Goal: Task Accomplishment & Management: Use online tool/utility

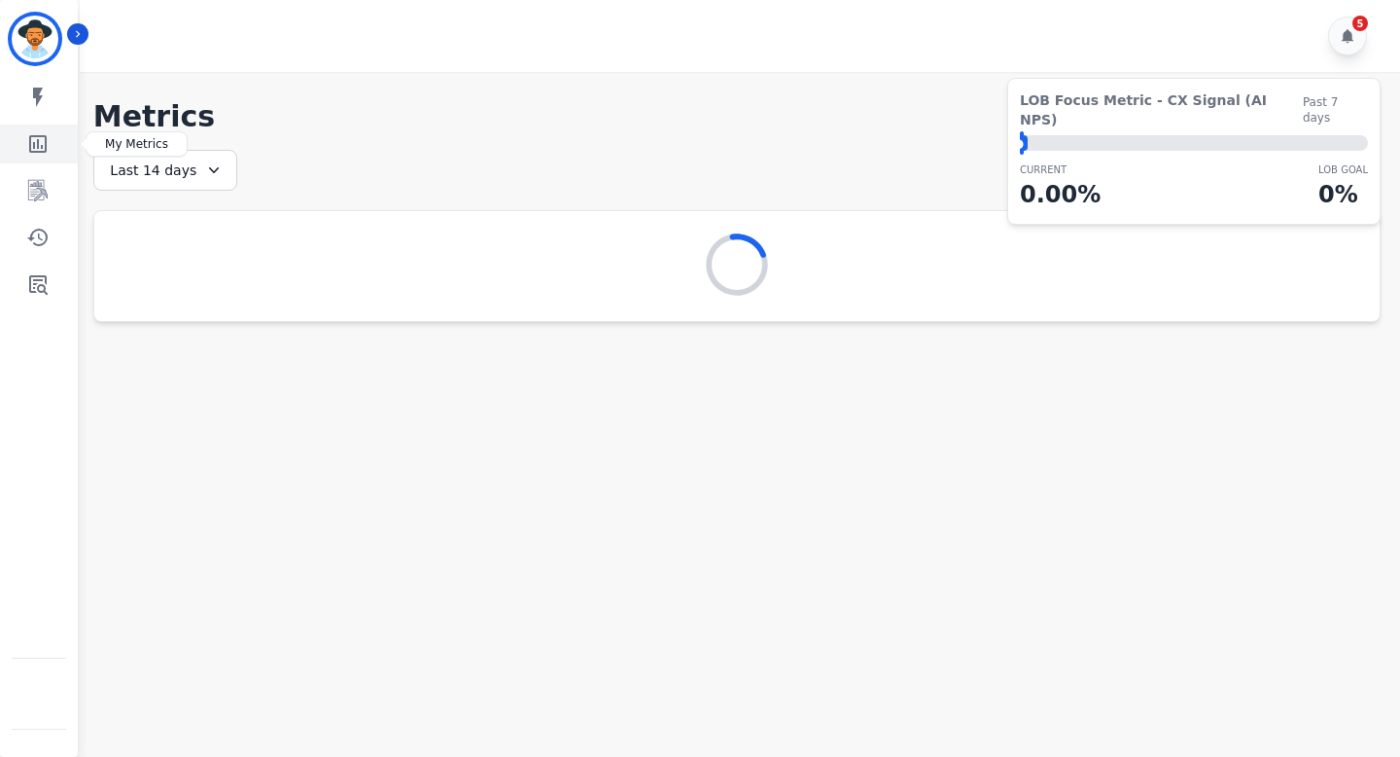
click at [48, 142] on icon "Sidebar" at bounding box center [37, 143] width 23 height 23
click at [40, 185] on icon "Sidebar" at bounding box center [39, 191] width 16 height 18
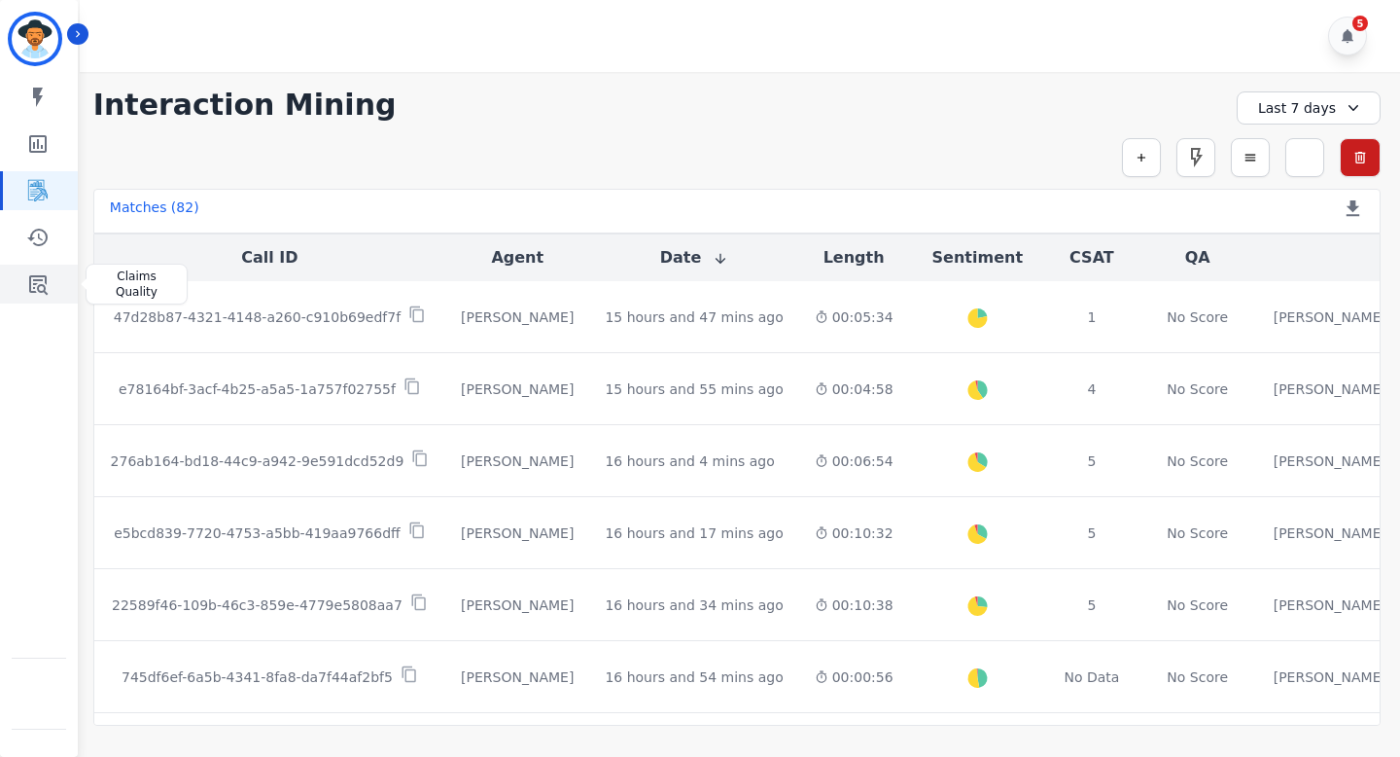
click at [34, 287] on icon "Sidebar" at bounding box center [38, 284] width 18 height 19
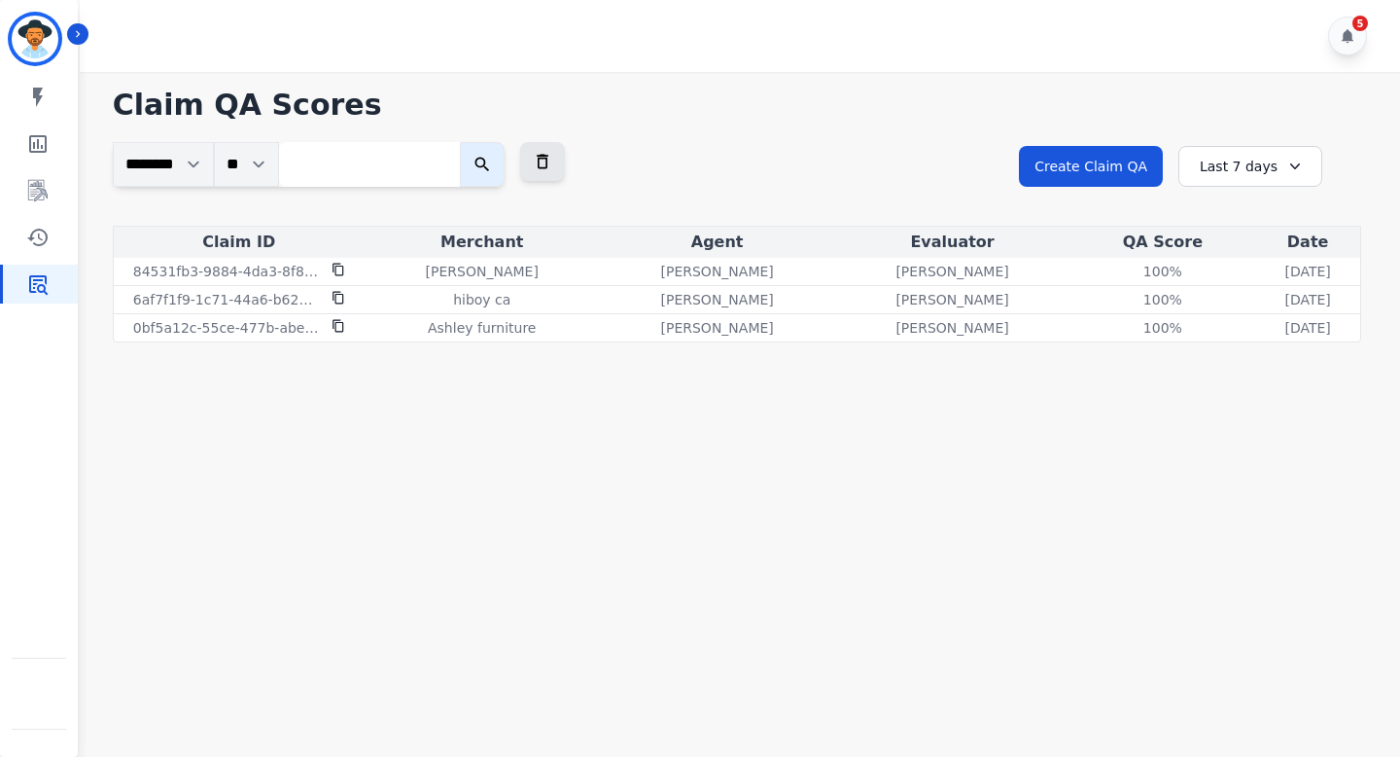
click at [1241, 170] on div "Last 7 days" at bounding box center [1251, 166] width 144 height 41
click at [1247, 351] on li "Last 90 days" at bounding box center [1263, 354] width 97 height 19
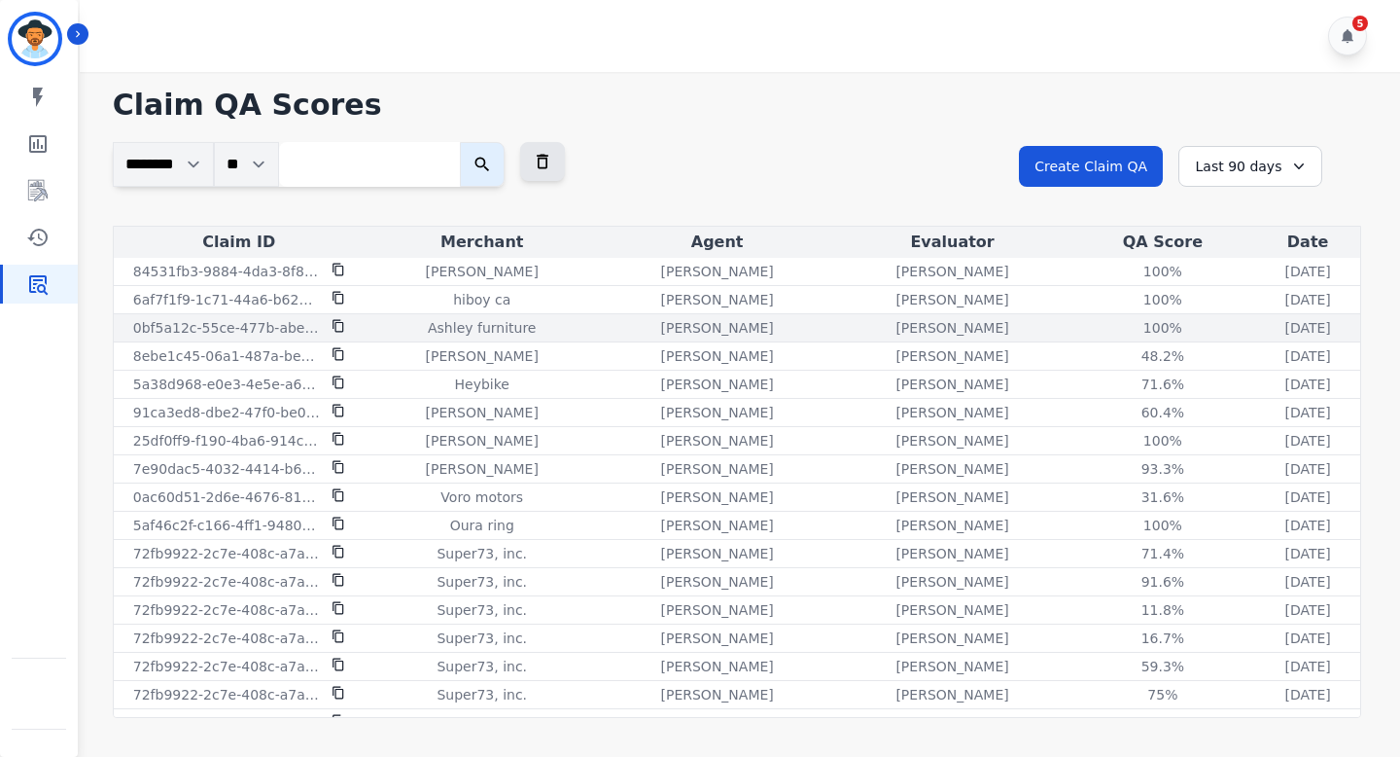
click at [874, 318] on div "Olivia Walker" at bounding box center [953, 327] width 228 height 19
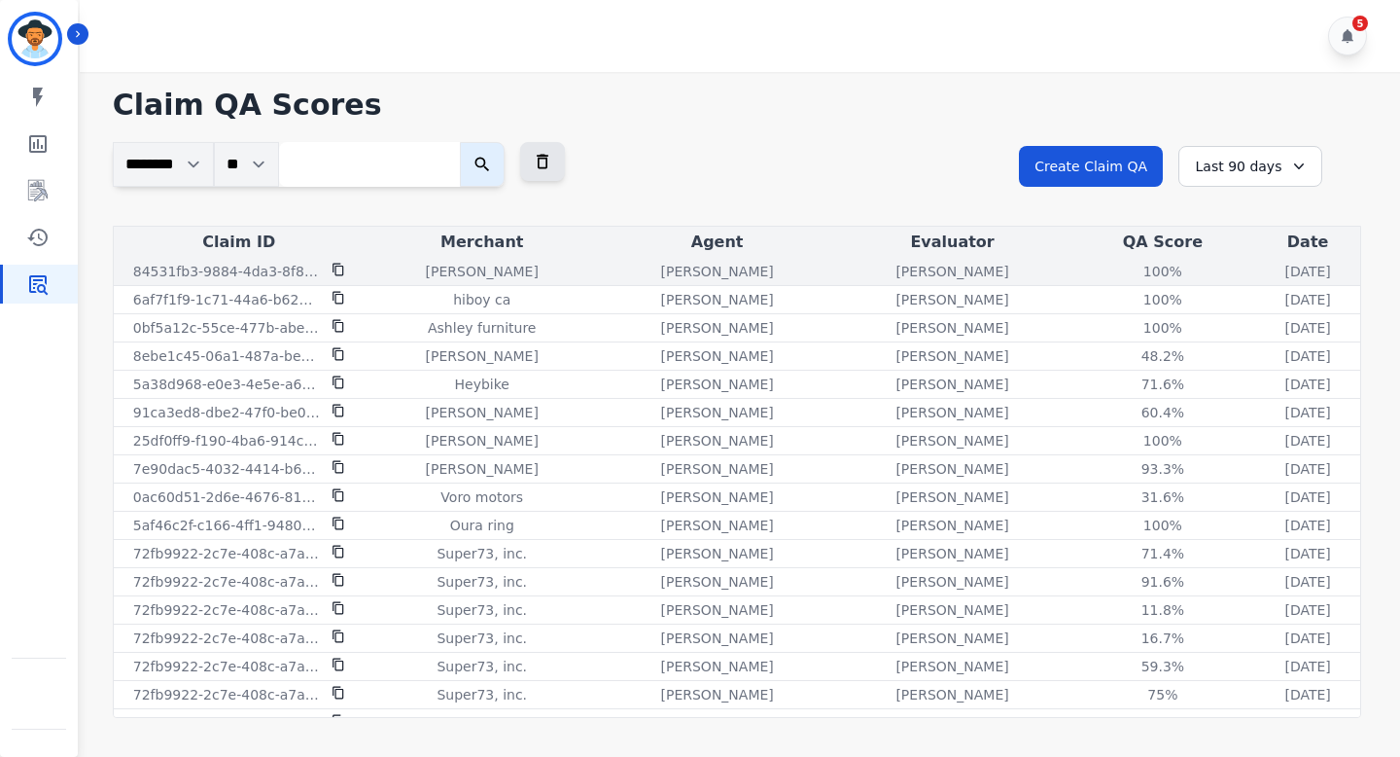
click at [873, 284] on td "Olivia Walker" at bounding box center [952, 272] width 235 height 28
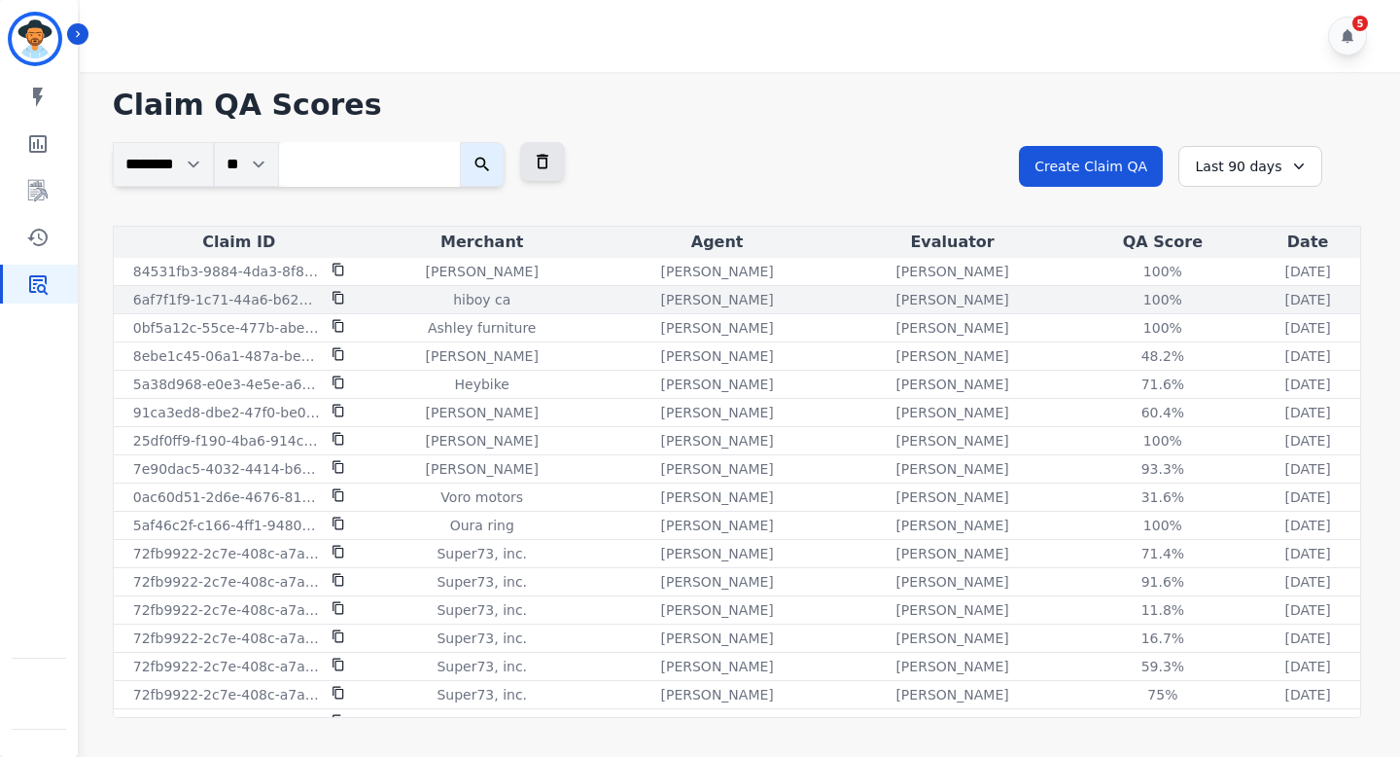
drag, startPoint x: 873, startPoint y: 271, endPoint x: 873, endPoint y: 301, distance: 30.1
click at [873, 271] on div "Olivia Walker" at bounding box center [953, 271] width 228 height 19
